Goal: Navigation & Orientation: Find specific page/section

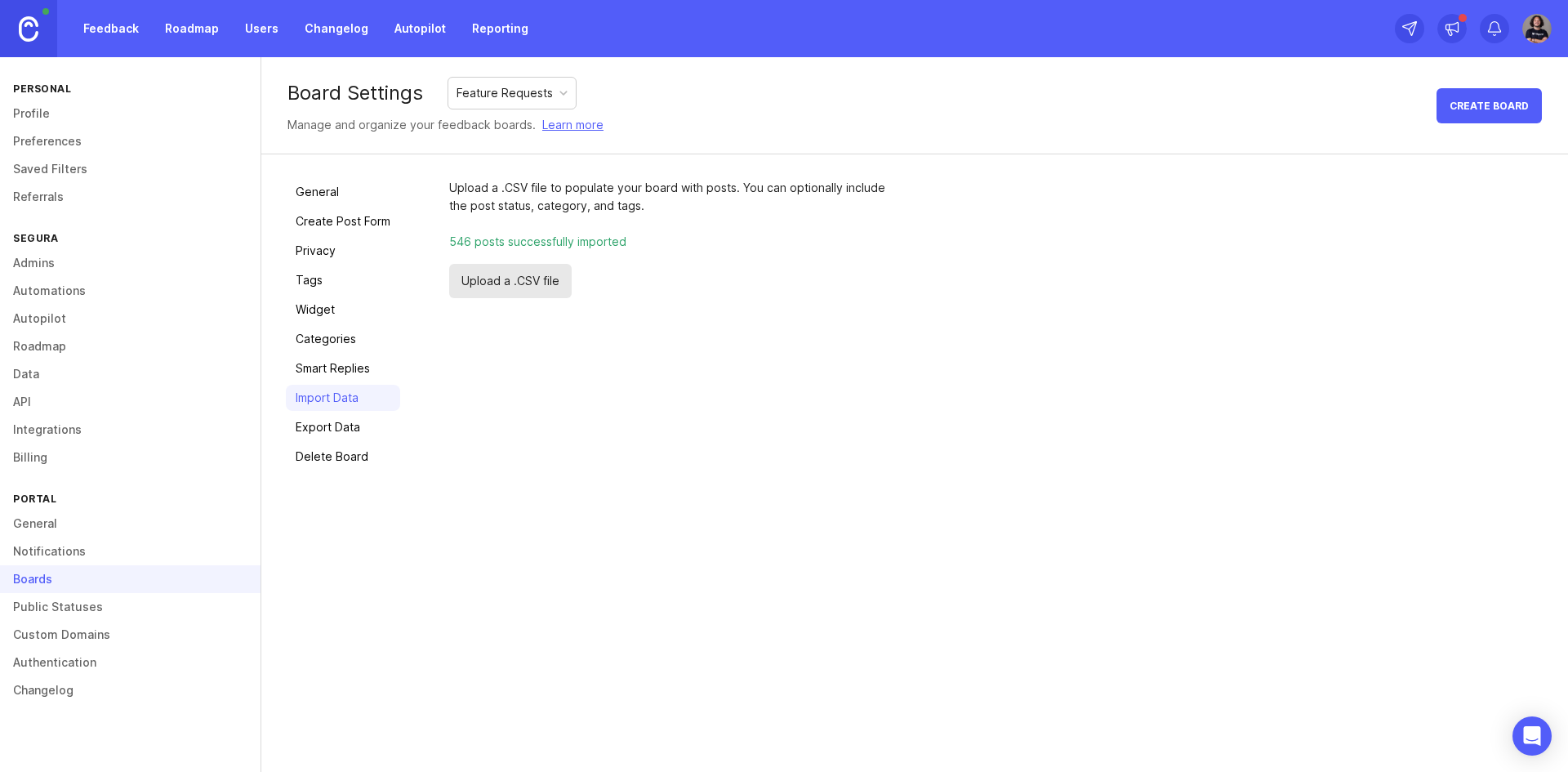
click at [107, 23] on link "Feedback" at bounding box center [111, 29] width 75 height 30
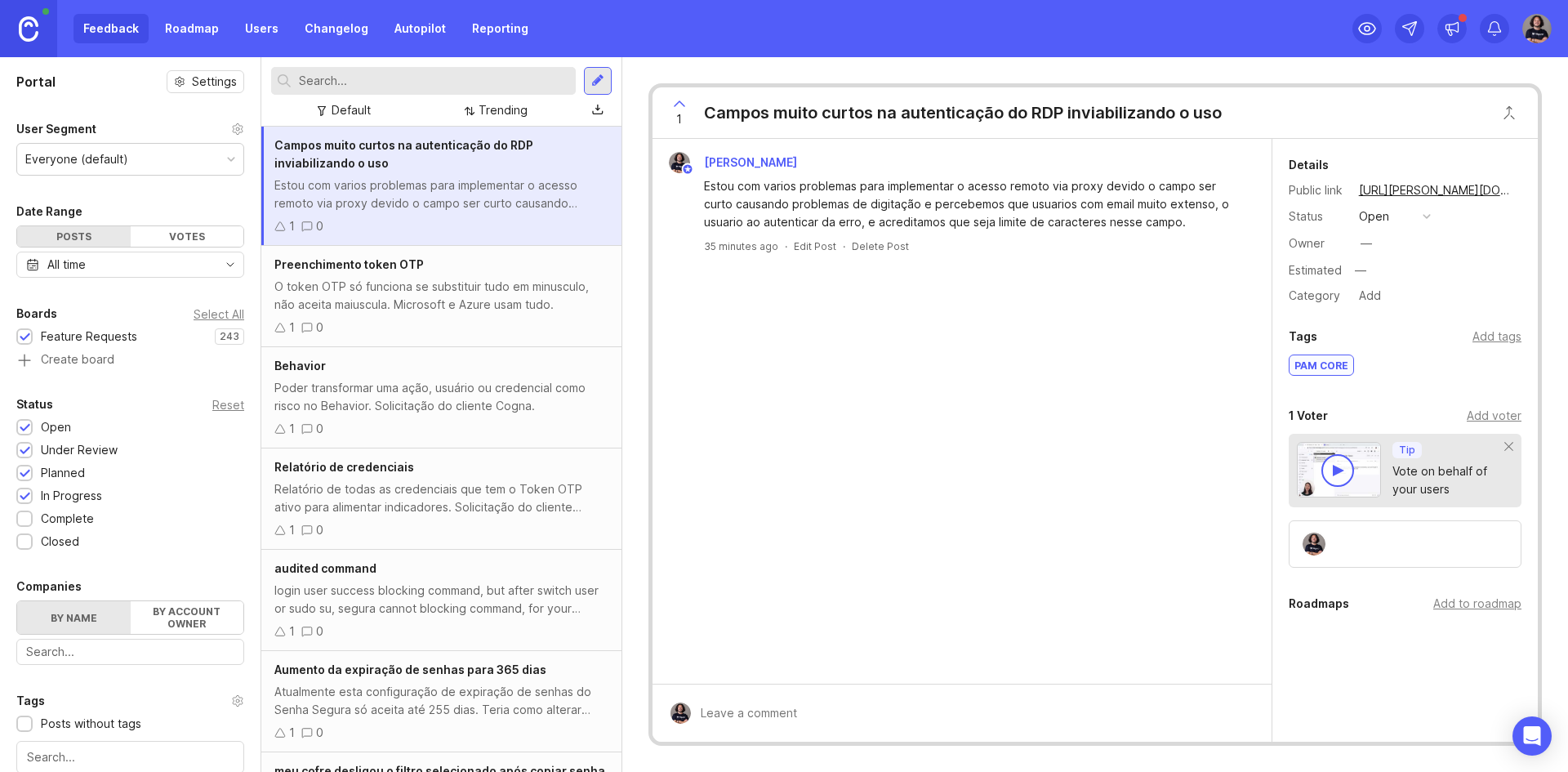
click at [678, 163] on img at bounding box center [679, 162] width 21 height 21
click at [481, 112] on div "Trending" at bounding box center [503, 111] width 49 height 18
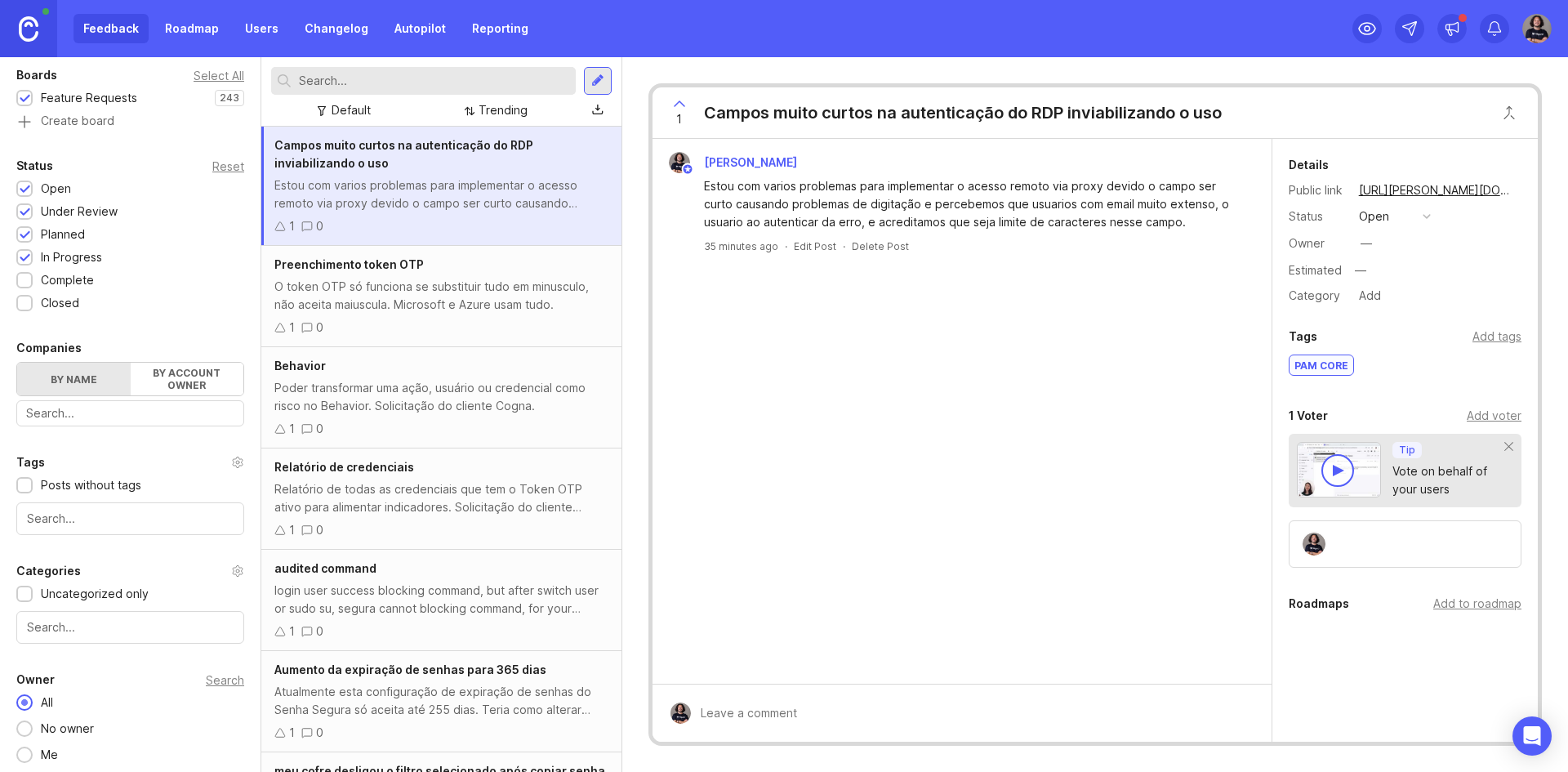
scroll to position [243, 0]
click at [188, 375] on label "By account owner" at bounding box center [187, 374] width 114 height 33
click at [17, 358] on input "By account owner" at bounding box center [17, 358] width 0 height 0
click at [93, 373] on label "By name" at bounding box center [74, 374] width 114 height 33
click at [17, 358] on input "By name" at bounding box center [17, 358] width 0 height 0
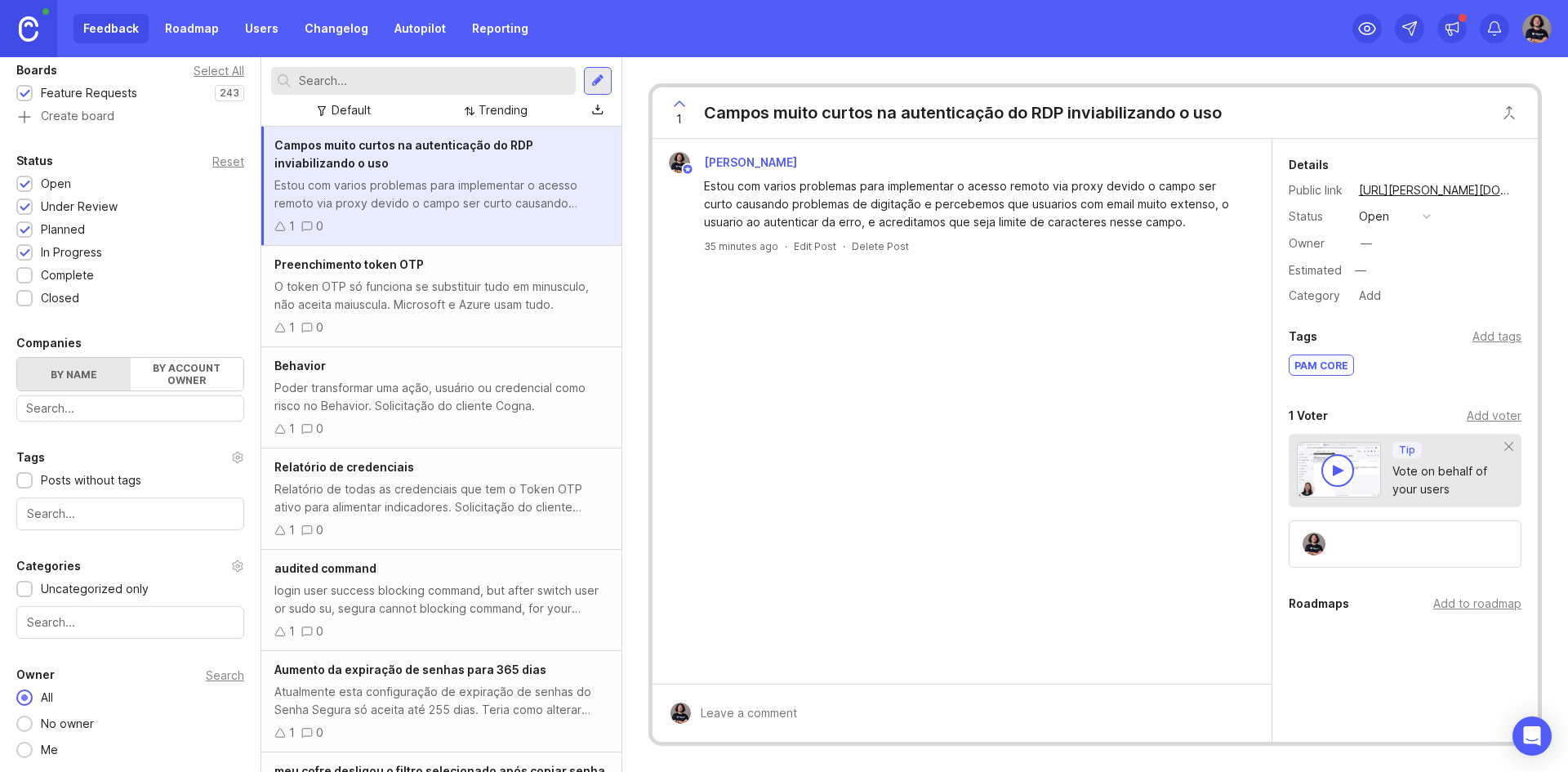
click at [373, 106] on div "Default" at bounding box center [344, 111] width 66 height 22
click at [348, 102] on div "Default" at bounding box center [351, 111] width 39 height 18
click at [372, 84] on input "text" at bounding box center [433, 81] width 270 height 18
click at [767, 223] on div "Estou com varios problemas para implementar o acesso remoto via proxy devido o …" at bounding box center [971, 204] width 535 height 54
click at [128, 628] on input "text" at bounding box center [130, 623] width 206 height 18
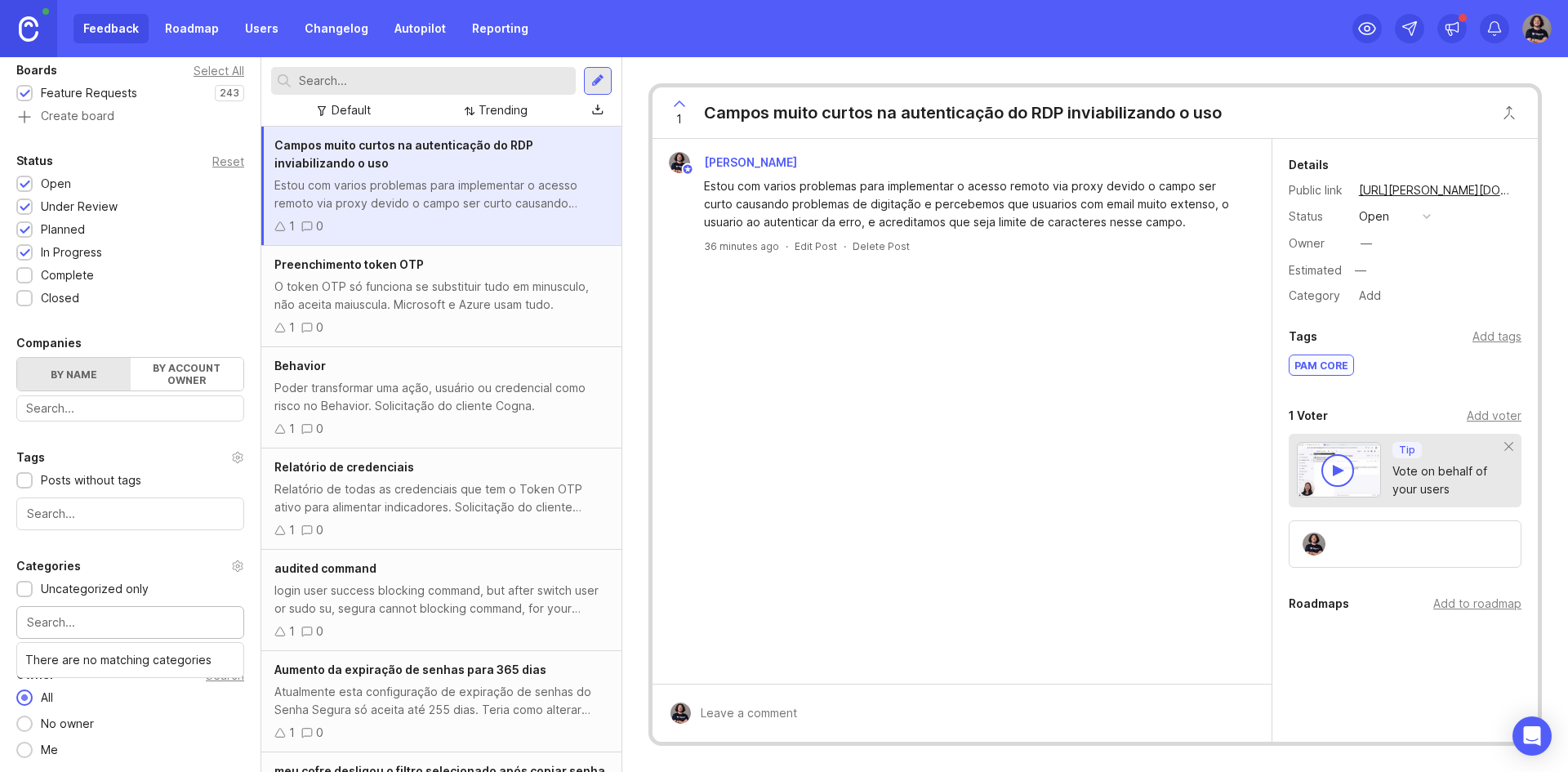
click at [138, 622] on input "text" at bounding box center [130, 623] width 206 height 18
click at [237, 614] on div "Categories Uncategorized only There are no matching categories" at bounding box center [131, 597] width 261 height 83
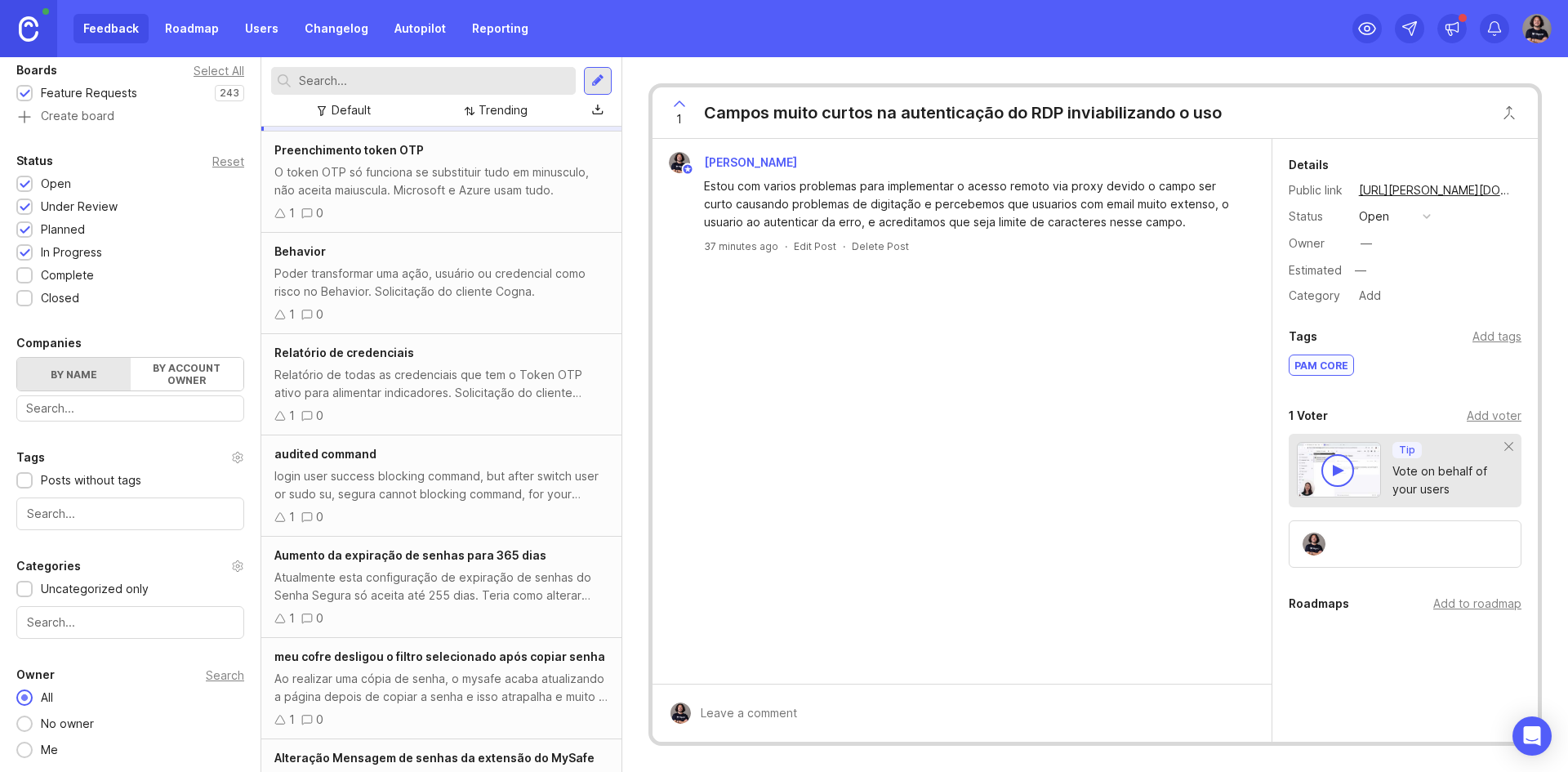
scroll to position [0, 0]
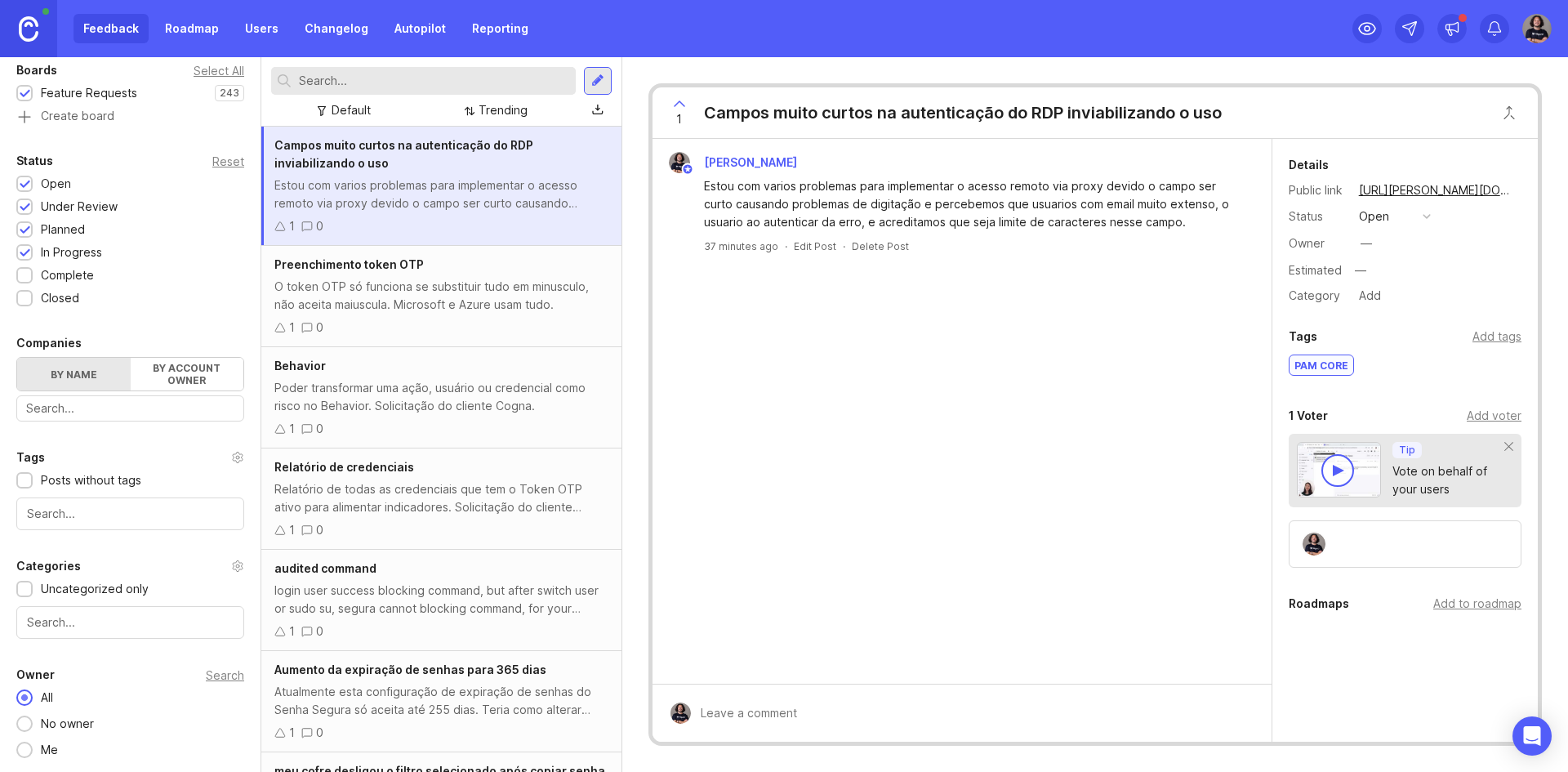
click at [275, 43] on link "Users" at bounding box center [261, 29] width 53 height 30
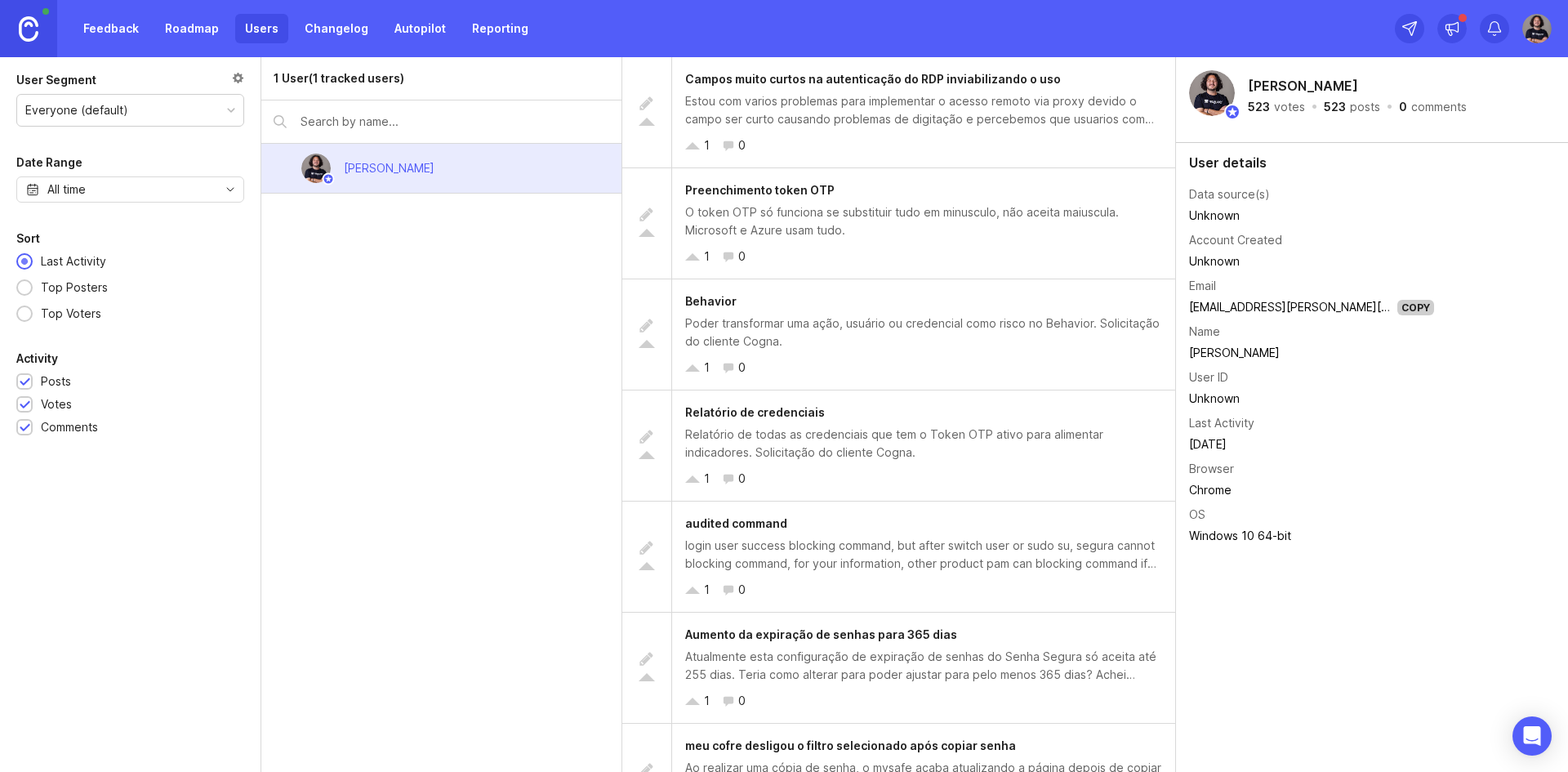
click at [361, 30] on link "Changelog" at bounding box center [337, 29] width 84 height 30
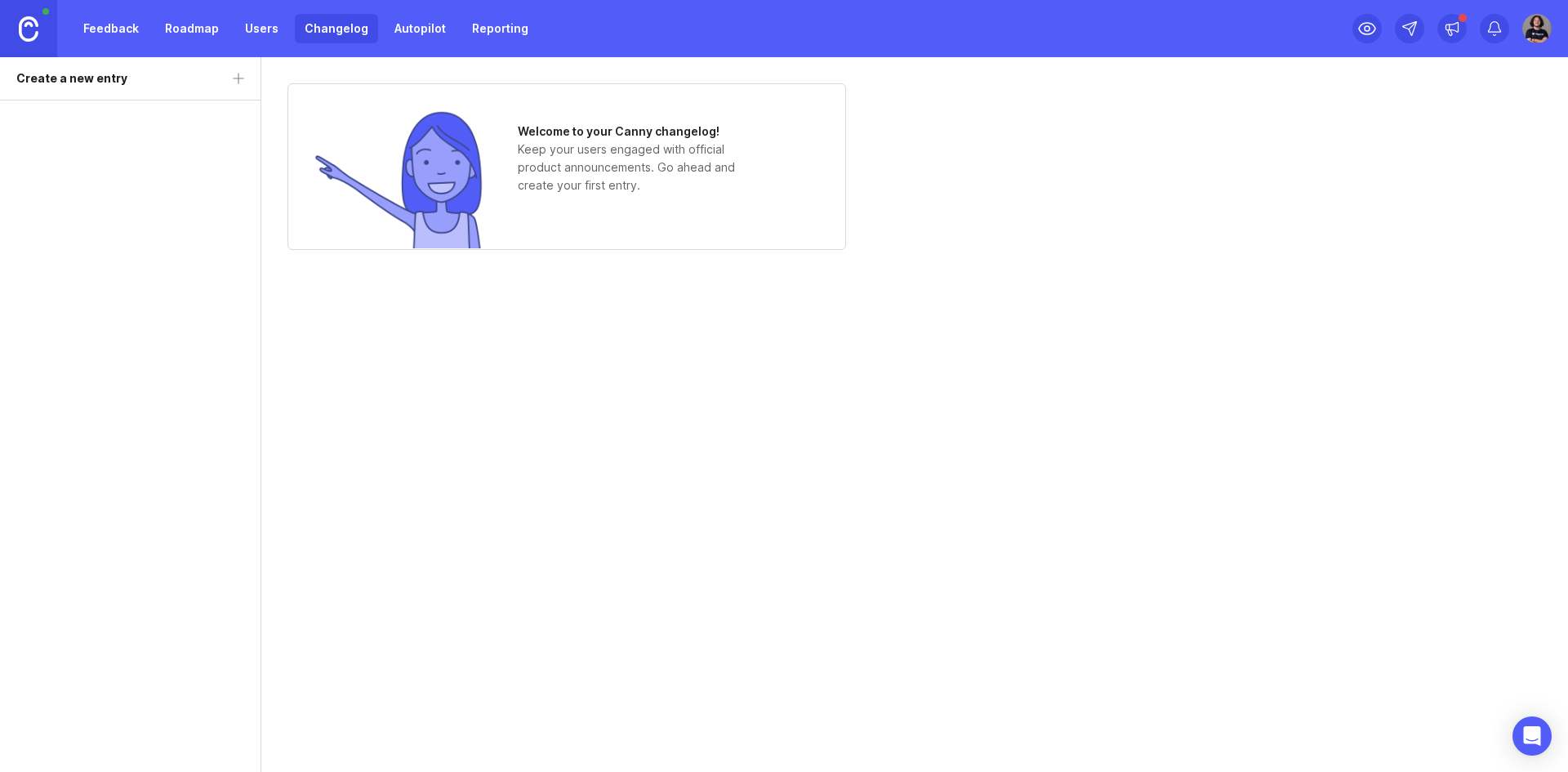
click at [407, 28] on link "Autopilot" at bounding box center [419, 29] width 71 height 30
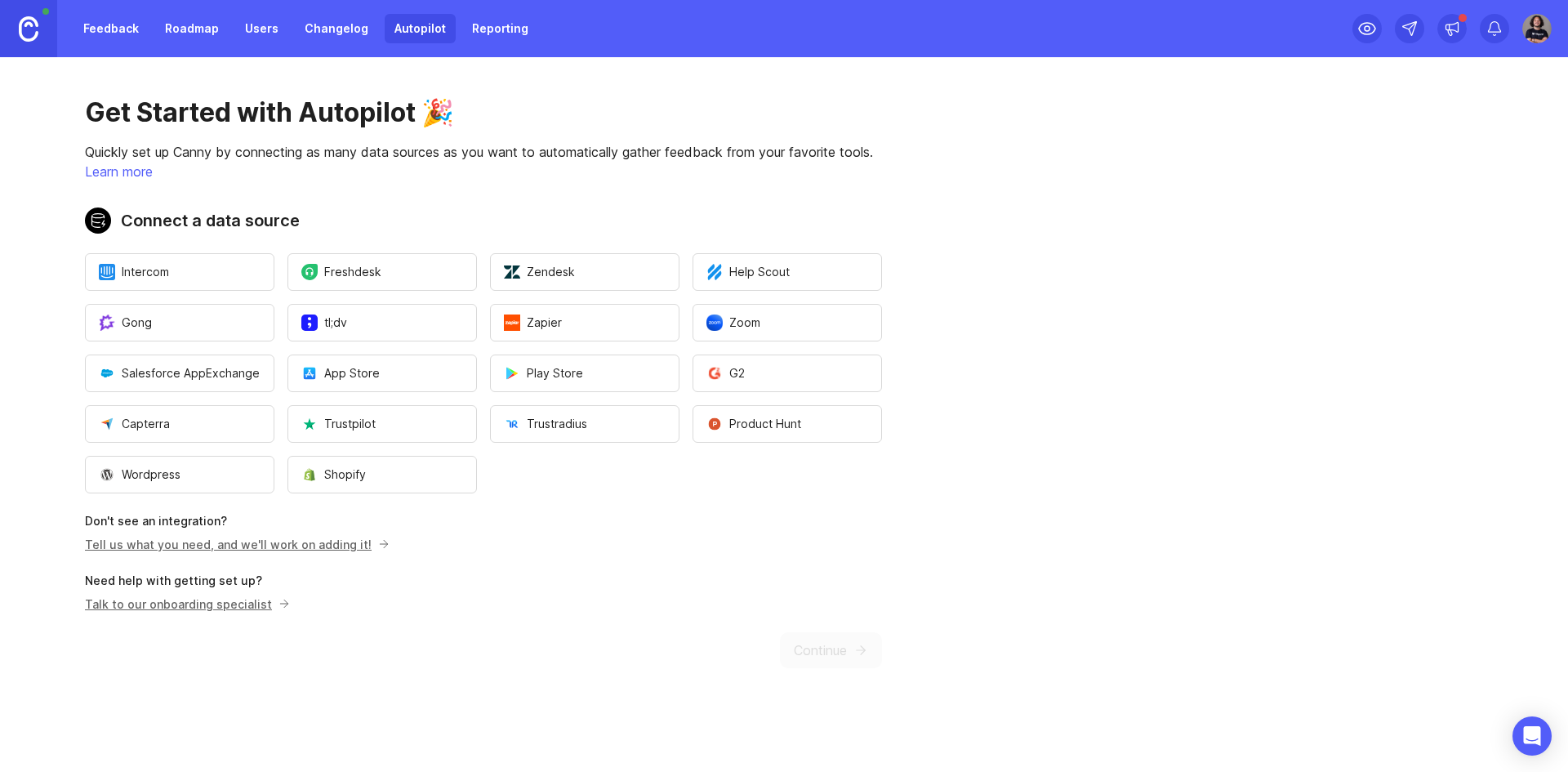
click at [502, 38] on link "Reporting" at bounding box center [500, 29] width 76 height 30
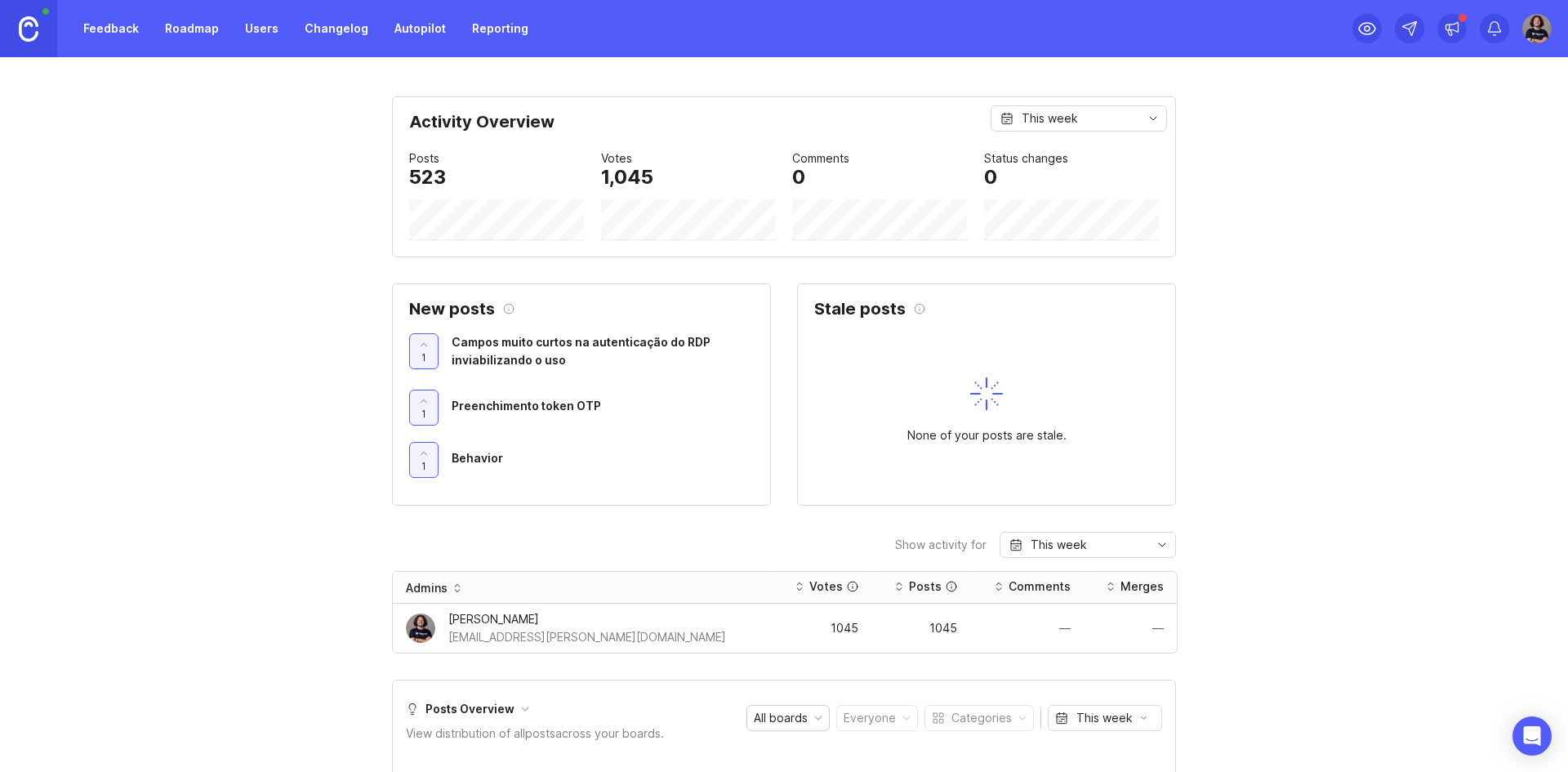
click at [97, 22] on link "Feedback" at bounding box center [111, 29] width 75 height 30
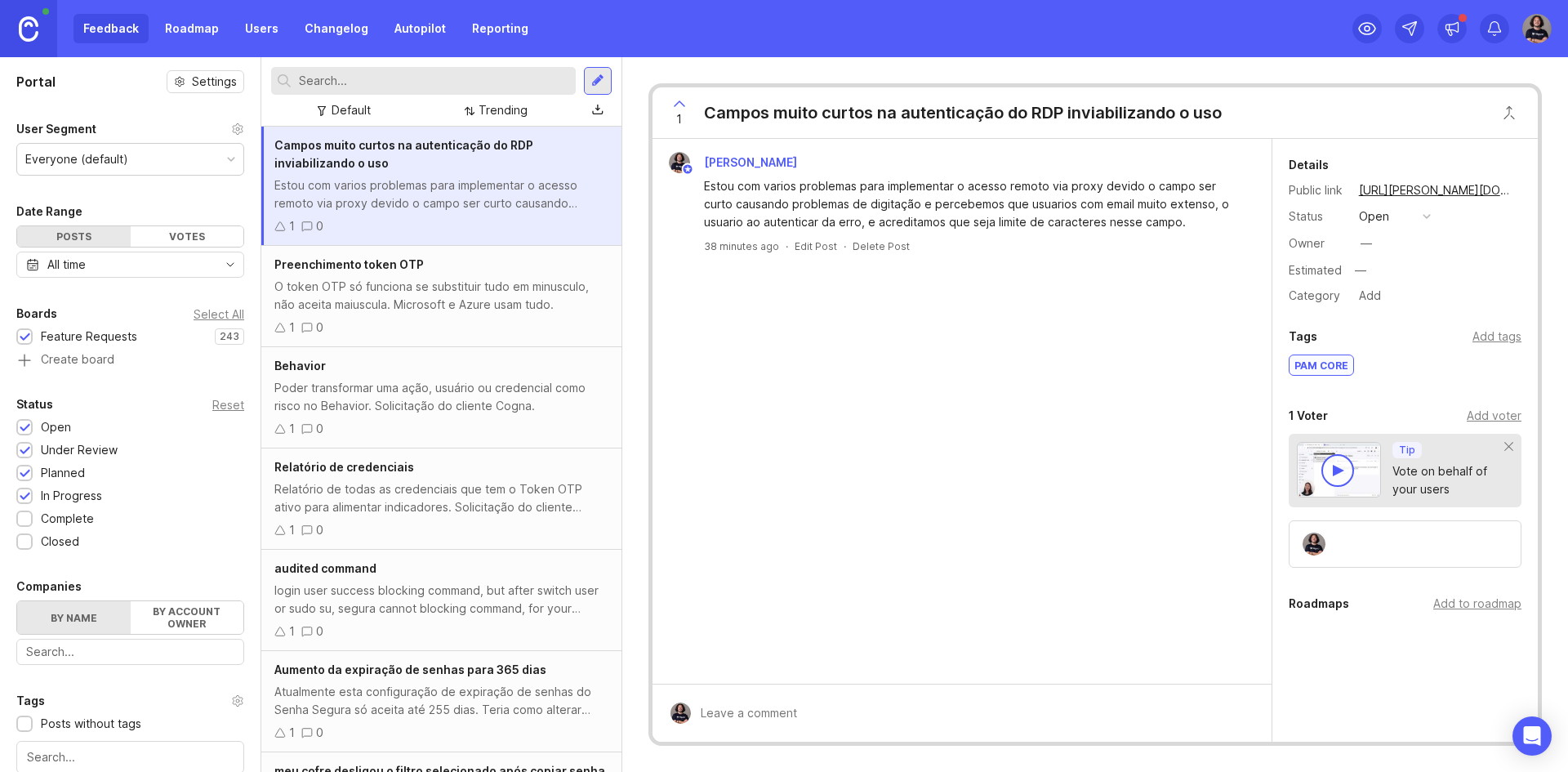
click at [1312, 544] on img at bounding box center [1314, 544] width 23 height 23
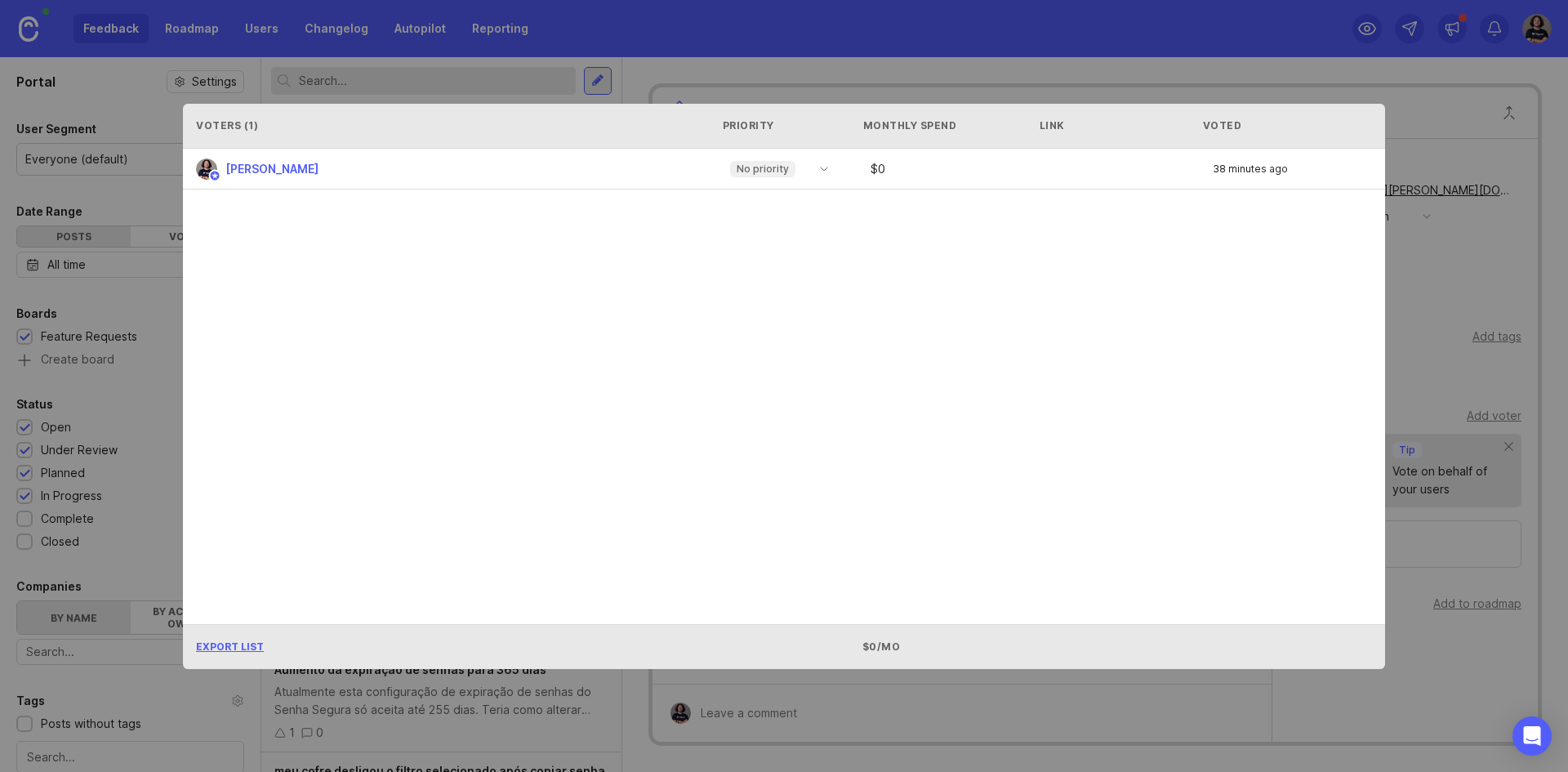
click at [818, 172] on icon "toggle icon" at bounding box center [824, 168] width 26 height 13
